Goal: Task Accomplishment & Management: Complete application form

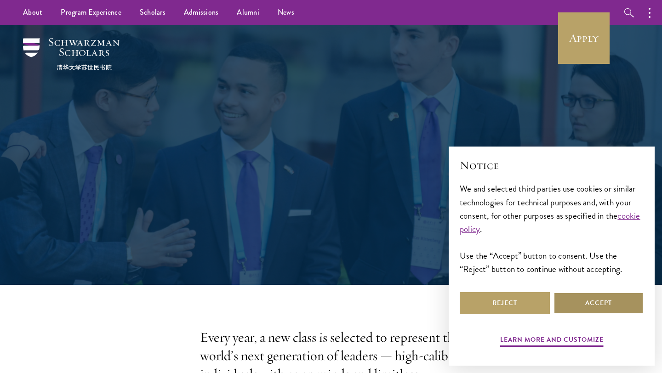
click at [595, 300] on button "Accept" at bounding box center [598, 303] width 90 height 22
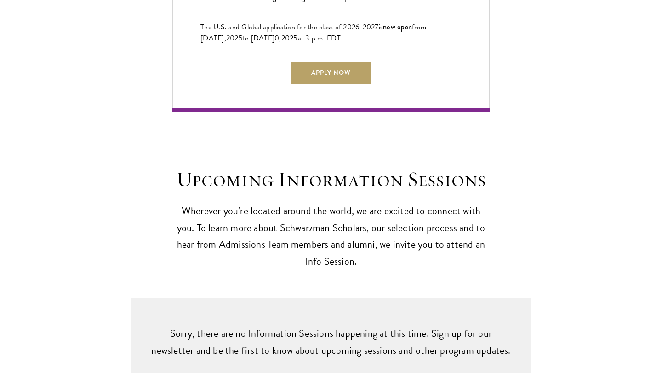
scroll to position [2284, 0]
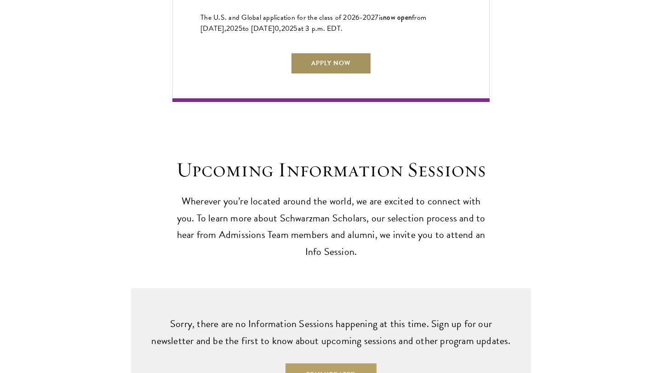
click at [339, 68] on link "Apply Now" at bounding box center [331, 63] width 81 height 22
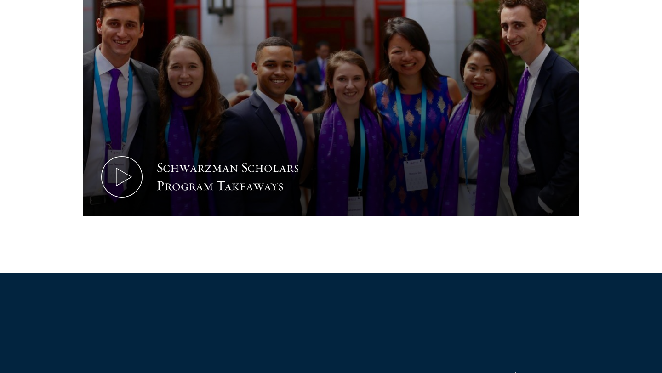
scroll to position [505, 0]
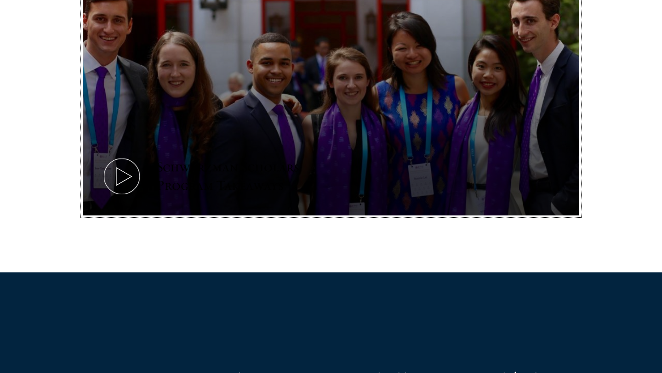
click at [289, 178] on div "Schwarzman Scholars Program Takeaways" at bounding box center [241, 176] width 170 height 37
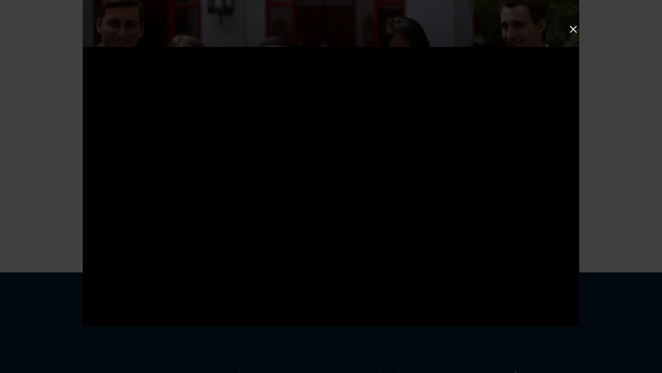
click at [574, 29] on button at bounding box center [573, 29] width 12 height 12
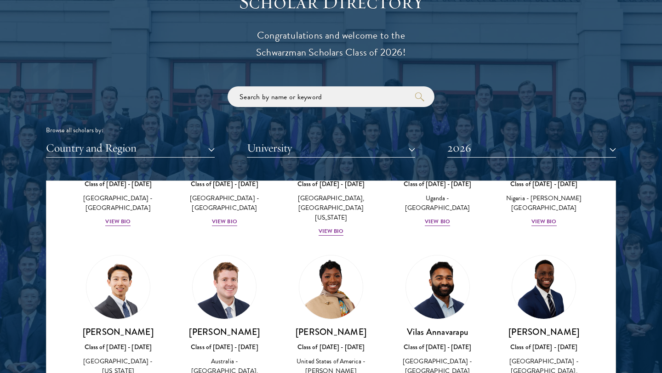
scroll to position [308, 0]
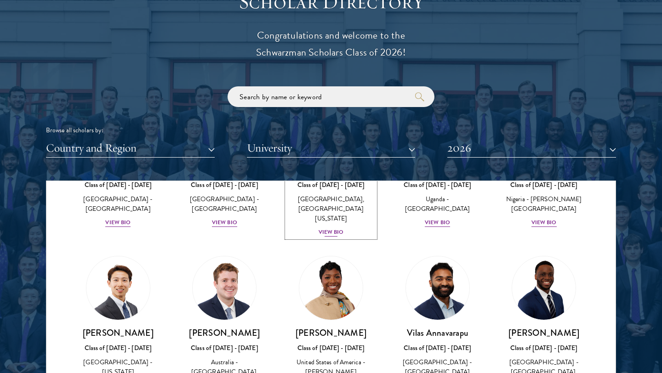
click at [337, 228] on div "View Bio" at bounding box center [331, 232] width 25 height 9
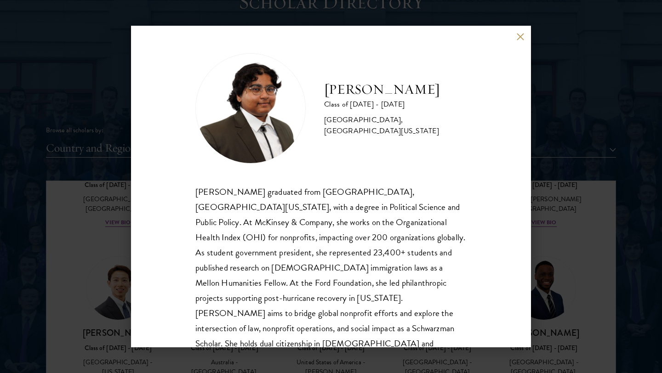
scroll to position [16, 0]
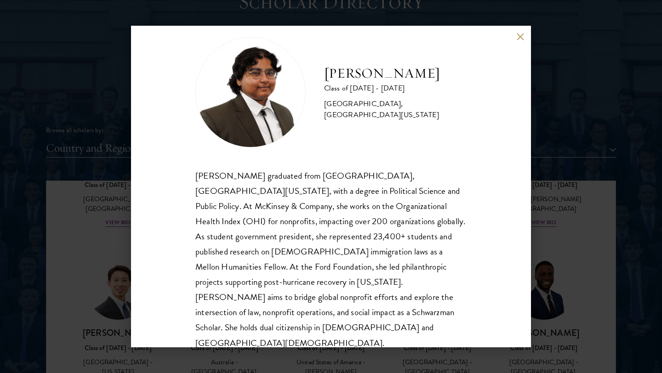
click at [518, 40] on button at bounding box center [520, 37] width 8 height 8
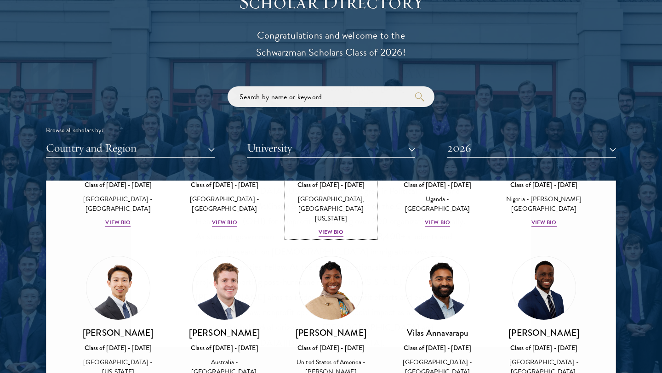
scroll to position [210, 0]
